Goal: Task Accomplishment & Management: Manage account settings

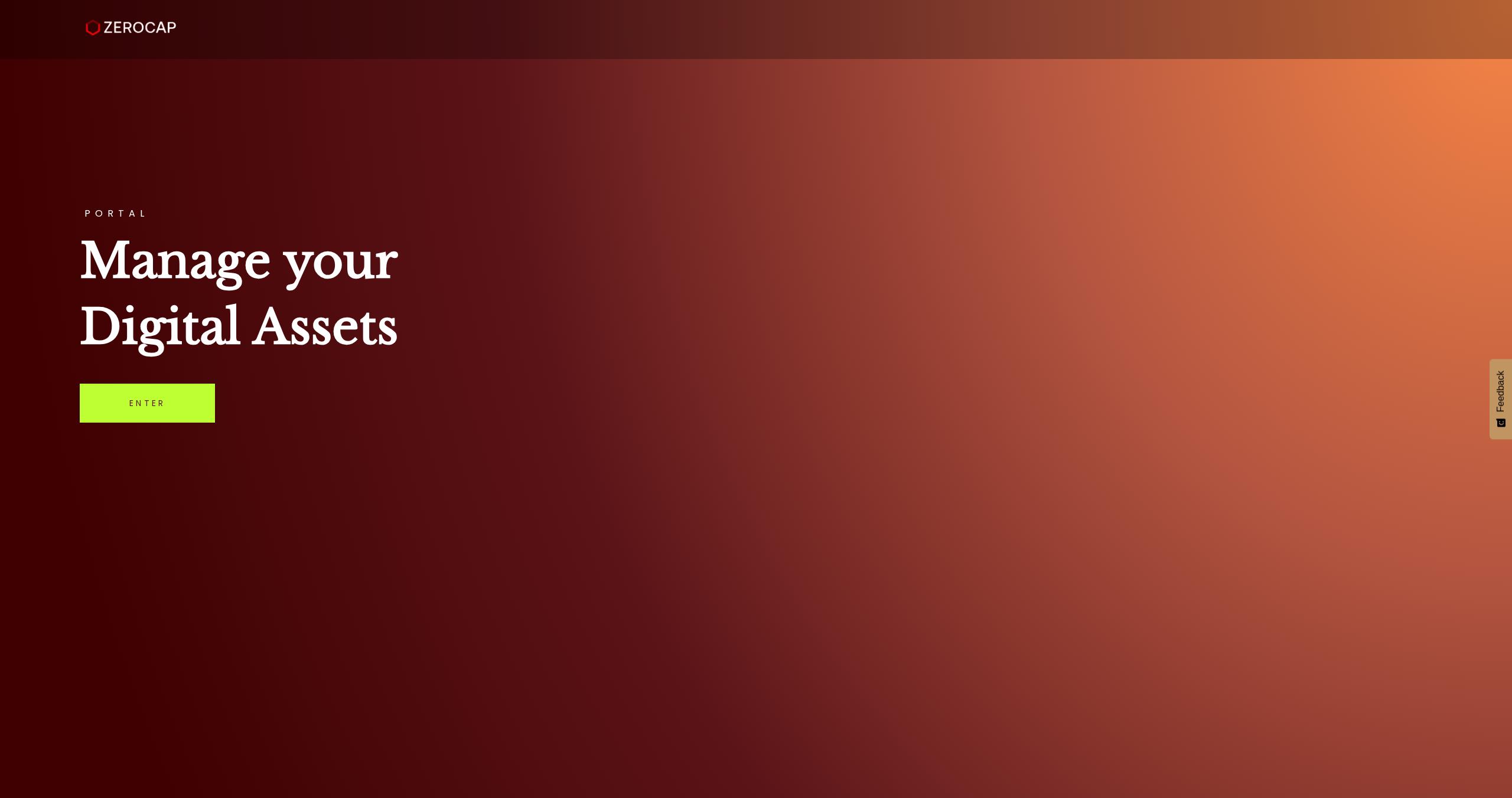
click at [156, 412] on link "Enter" at bounding box center [147, 403] width 135 height 39
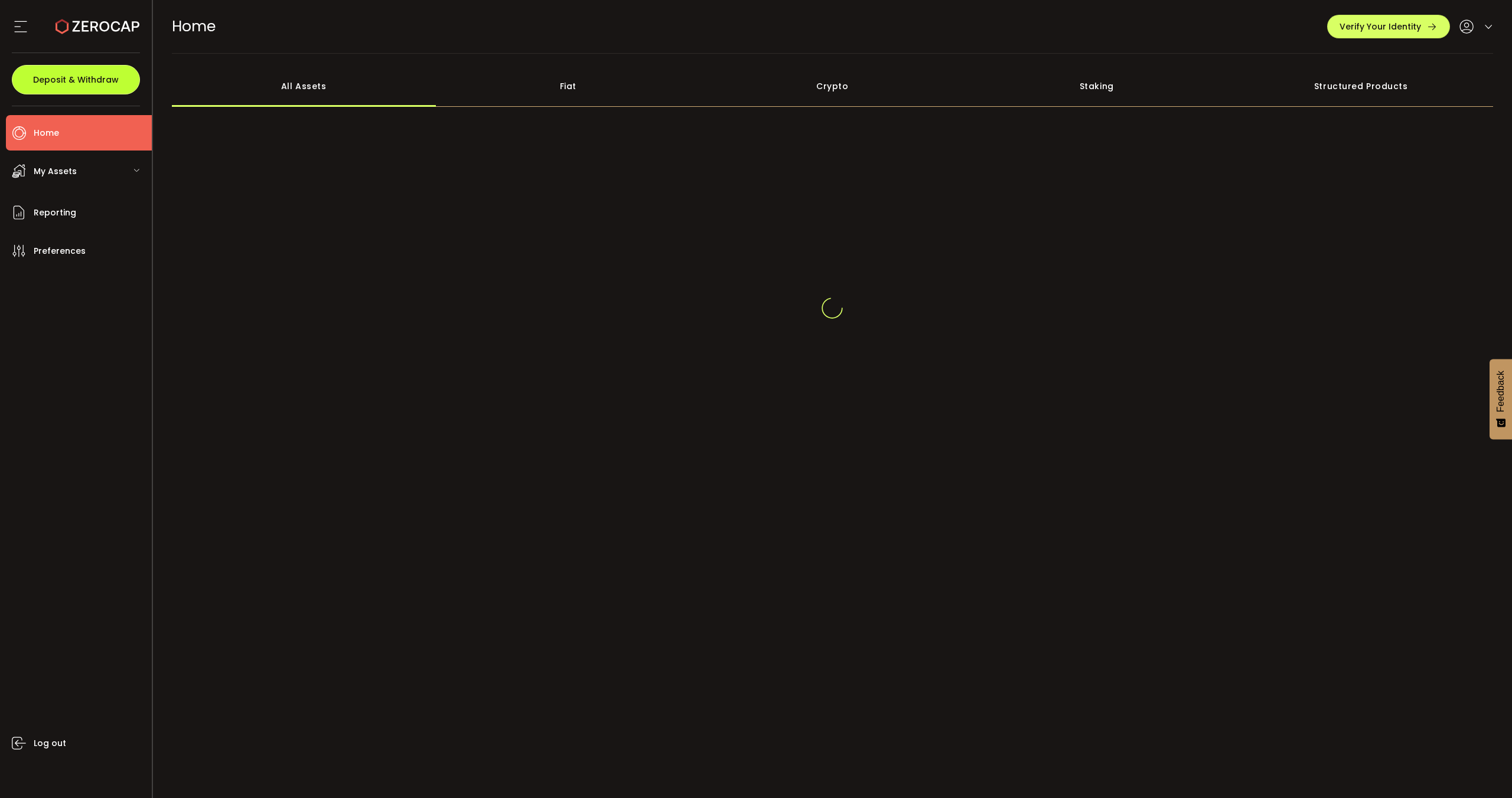
click at [61, 73] on button "Deposit & Withdraw" at bounding box center [76, 79] width 128 height 29
click at [84, 80] on span "Deposit & Withdraw" at bounding box center [76, 80] width 86 height 8
